Goal: Navigation & Orientation: Find specific page/section

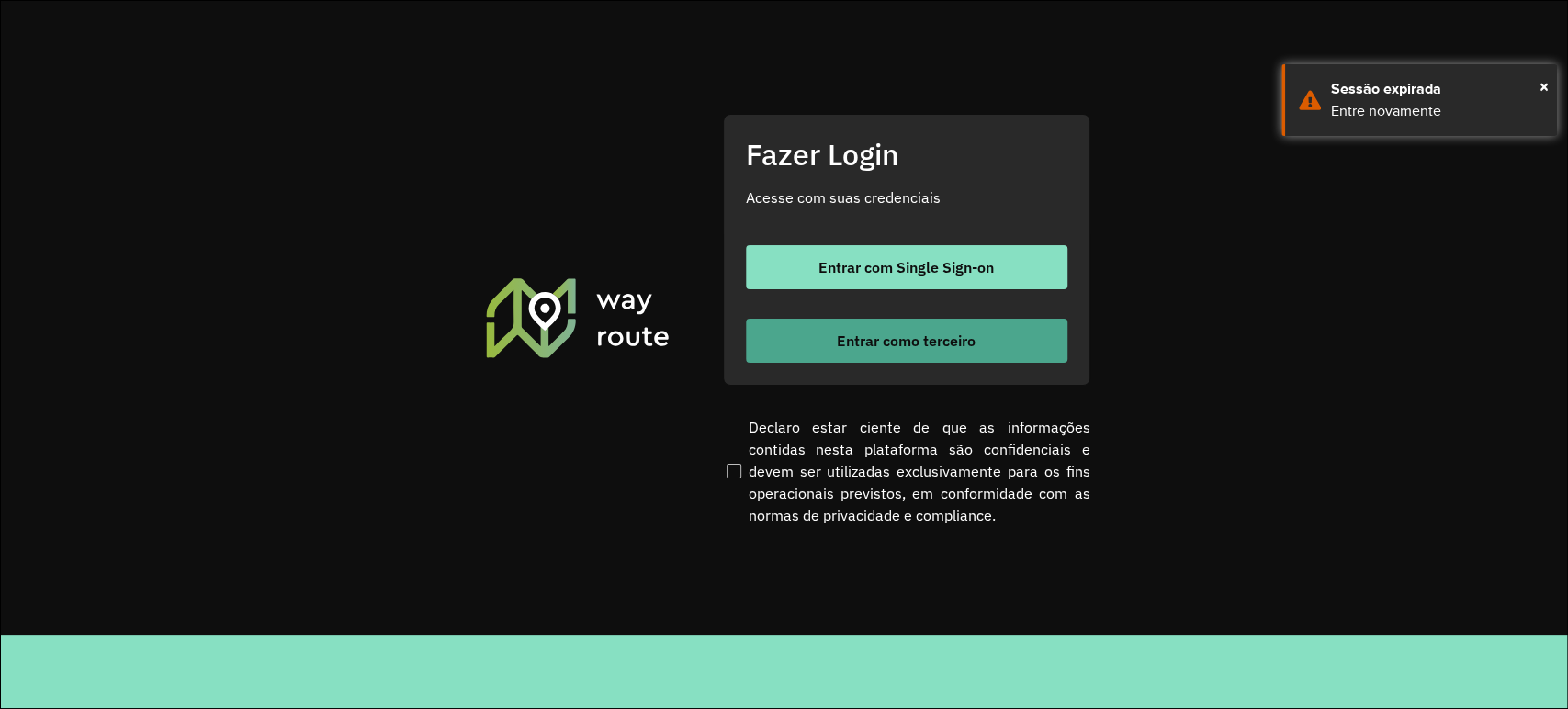
click at [883, 345] on span "Entrar como terceiro" at bounding box center [906, 341] width 138 height 15
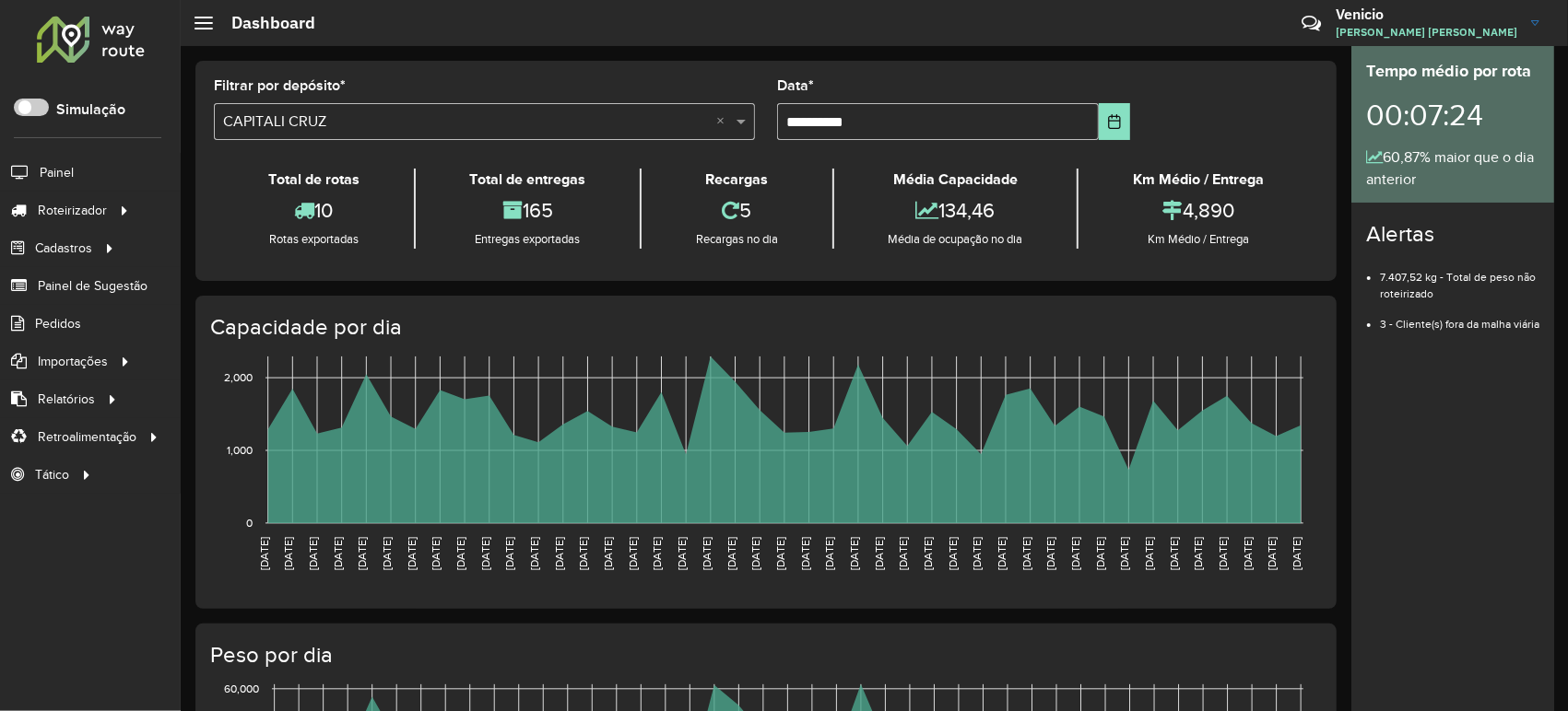
click at [1449, 25] on span "Venicio Nascimento Viana Junior" at bounding box center [1426, 32] width 181 height 17
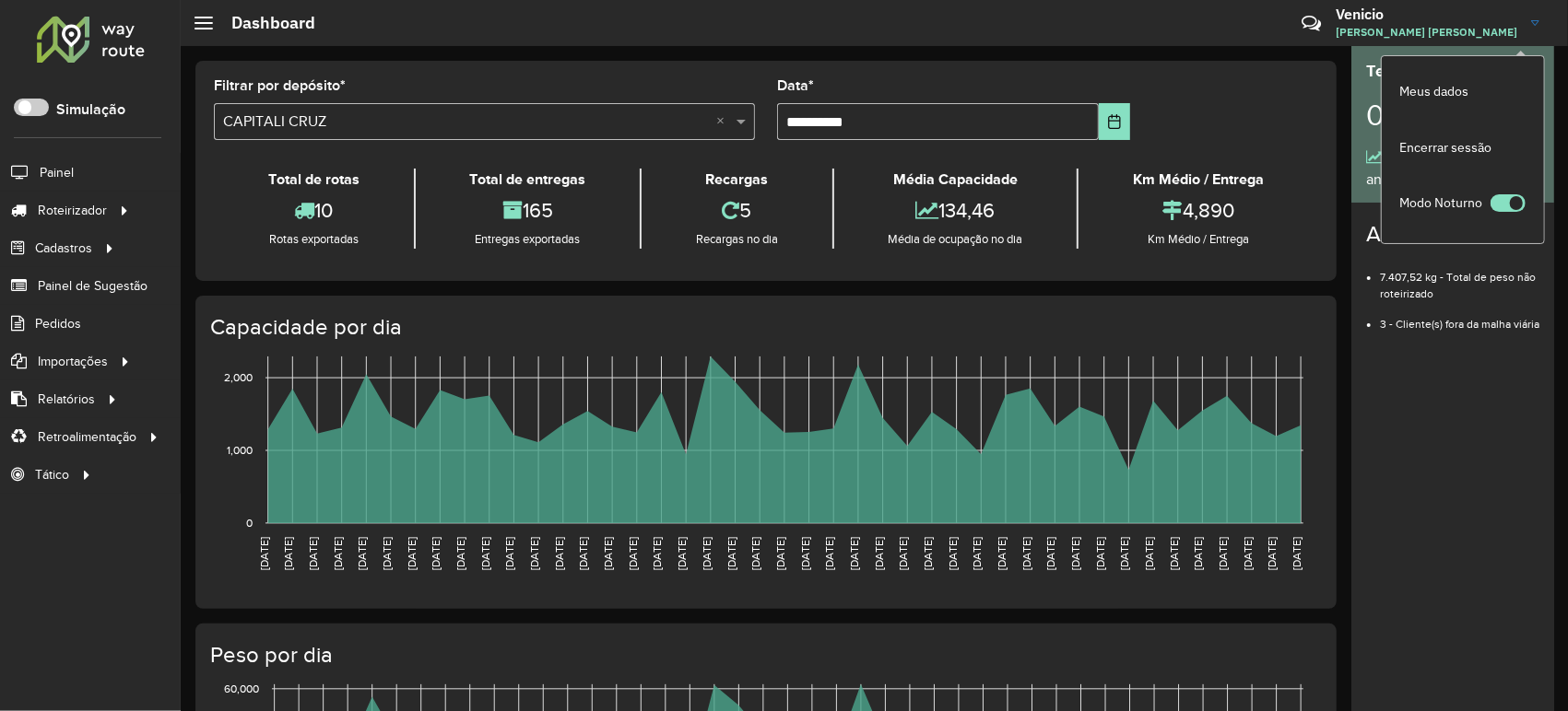
click at [1358, 30] on span "Venicio Nascimento Viana Junior" at bounding box center [1426, 32] width 181 height 17
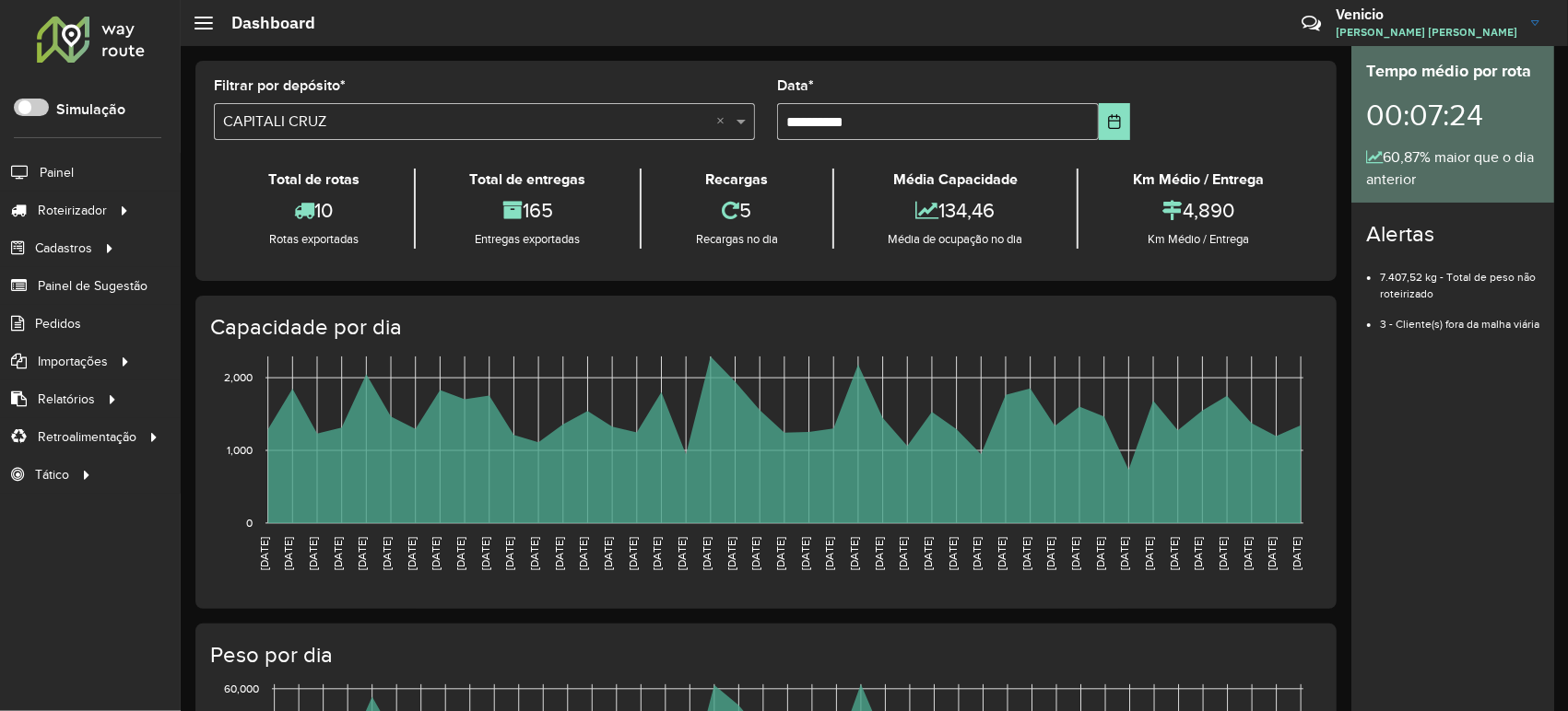
drag, startPoint x: 1347, startPoint y: 34, endPoint x: 1514, endPoint y: 34, distance: 167.0
click at [1514, 34] on div "Críticas? Dúvidas? Elogios? Sugestões? Entre em contato conosco! Venicio Venici…" at bounding box center [1420, 23] width 266 height 48
copy div "Críticas? Dúvidas? Elogios? Sugestões? Entre em contato conosco! Venicio Venici…"
click at [1335, 60] on div "**********" at bounding box center [765, 663] width 1170 height 1233
drag, startPoint x: 1350, startPoint y: 32, endPoint x: 1518, endPoint y: 37, distance: 168.1
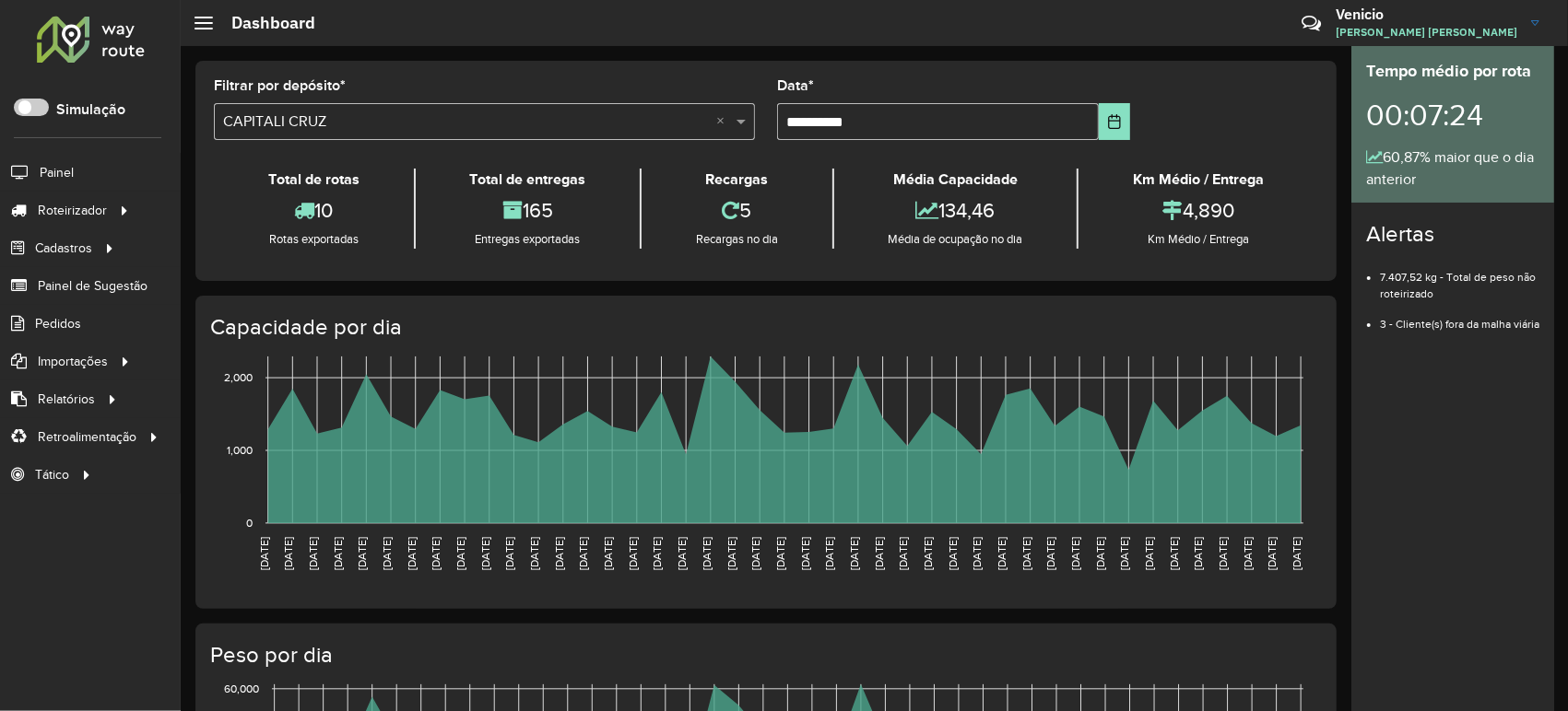
click at [1518, 37] on div "Críticas? Dúvidas? Elogios? Sugestões? Entre em contato conosco! Venicio Venici…" at bounding box center [1420, 23] width 266 height 48
copy div "Críticas? Dúvidas? Elogios? Sugestões? Entre em contato conosco! Venicio Venici…"
